Goal: Task Accomplishment & Management: Complete application form

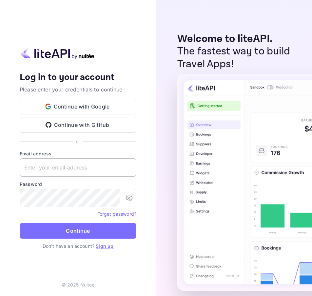
click at [110, 168] on input "text" at bounding box center [78, 168] width 117 height 18
paste input "[EMAIL_ADDRESS][DOMAIN_NAME]"
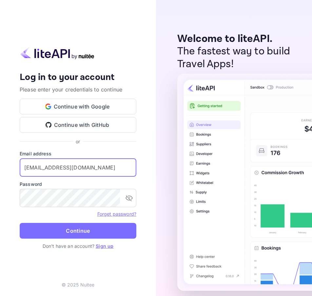
type input "[EMAIL_ADDRESS][DOMAIN_NAME]"
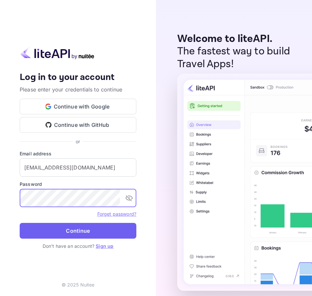
click at [75, 228] on button "Continue" at bounding box center [78, 231] width 117 height 16
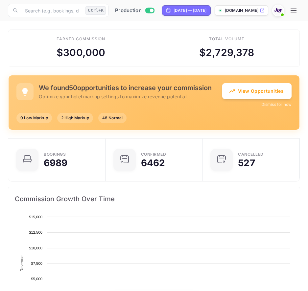
scroll to position [102, 138]
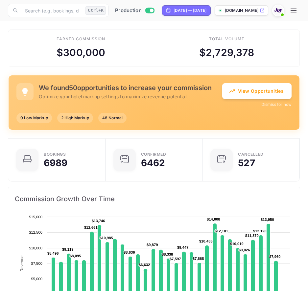
click at [296, 11] on icon "button" at bounding box center [293, 11] width 6 height 4
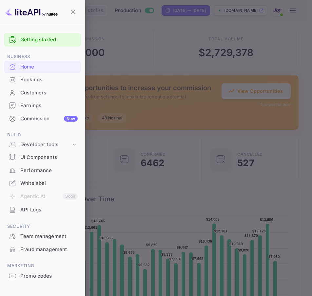
click at [70, 77] on div "Bookings" at bounding box center [48, 80] width 57 height 8
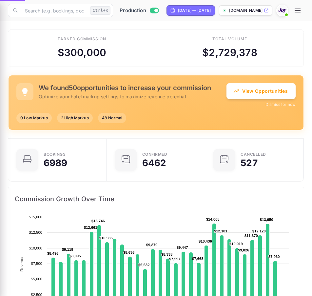
scroll to position [5, 5]
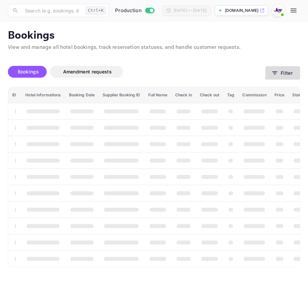
click at [269, 71] on button "Filter" at bounding box center [282, 72] width 35 height 13
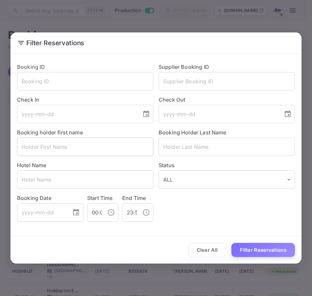
click at [63, 139] on input "text" at bounding box center [85, 147] width 137 height 18
paste input "[PERSON_NAME]"
type input "[PERSON_NAME]"
click at [203, 144] on input "text" at bounding box center [227, 147] width 137 height 18
paste input "[PERSON_NAME]"
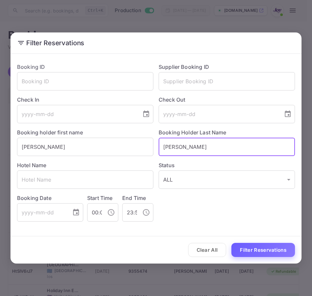
type input "[PERSON_NAME]"
click at [248, 245] on button "Filter Reservations" at bounding box center [264, 250] width 64 height 14
